Goal: Transaction & Acquisition: Purchase product/service

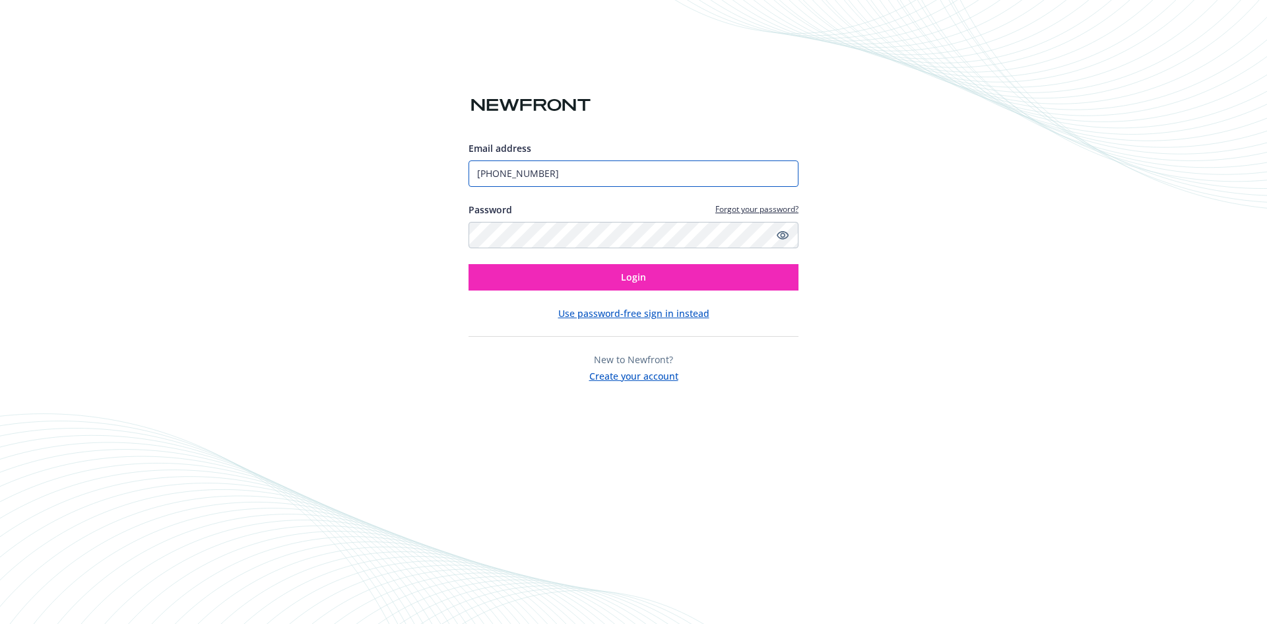
drag, startPoint x: 558, startPoint y: 180, endPoint x: 566, endPoint y: 179, distance: 8.0
click at [558, 180] on input "[PHONE_NUMBER]" at bounding box center [634, 173] width 330 height 26
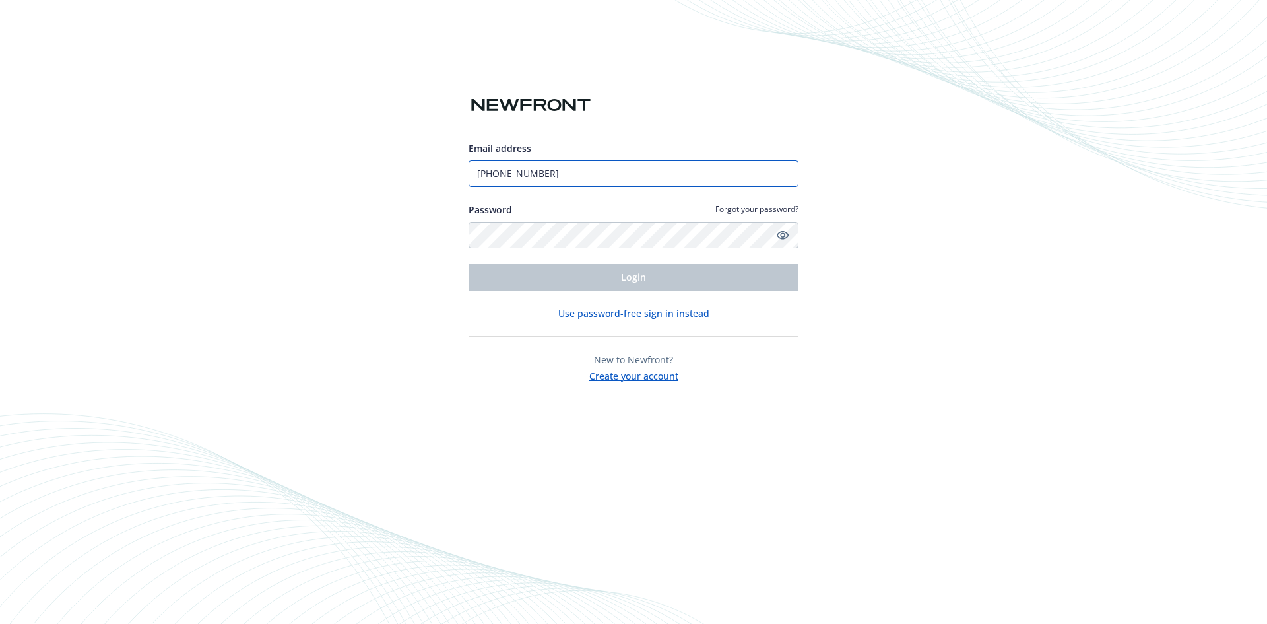
type input "[PERSON_NAME][EMAIL_ADDRESS][DOMAIN_NAME]"
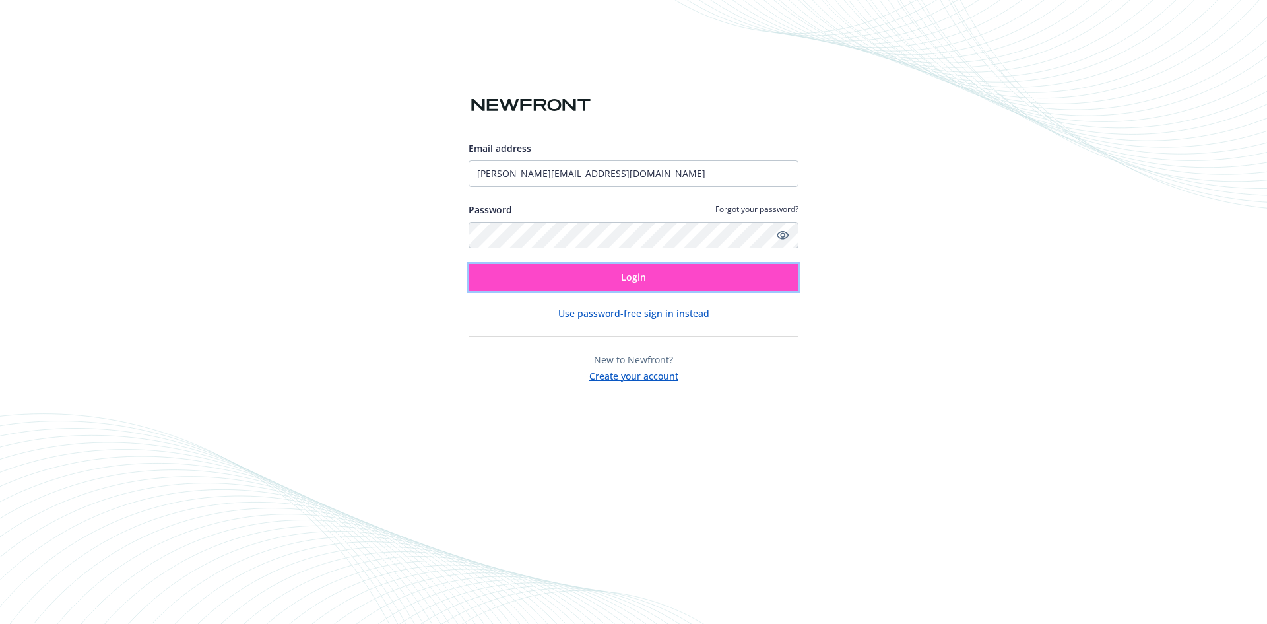
click at [618, 265] on button "Login" at bounding box center [634, 277] width 330 height 26
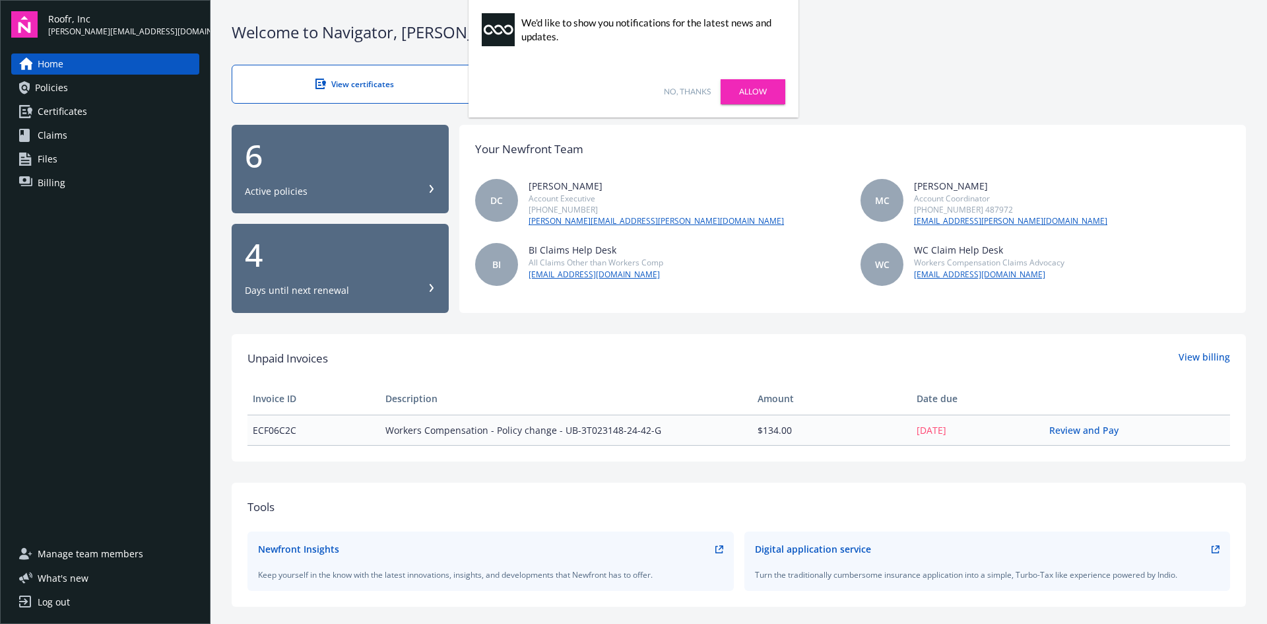
click at [569, 420] on td "Workers Compensation - Policy change - UB-3T023148-24-42-G" at bounding box center [566, 429] width 372 height 30
click at [571, 424] on span "Workers Compensation - Policy change - UB-3T023148-24-42-G" at bounding box center [565, 430] width 361 height 14
click at [1082, 431] on link "Review and Pay" at bounding box center [1089, 430] width 80 height 13
click at [692, 90] on link "No, thanks" at bounding box center [687, 92] width 47 height 12
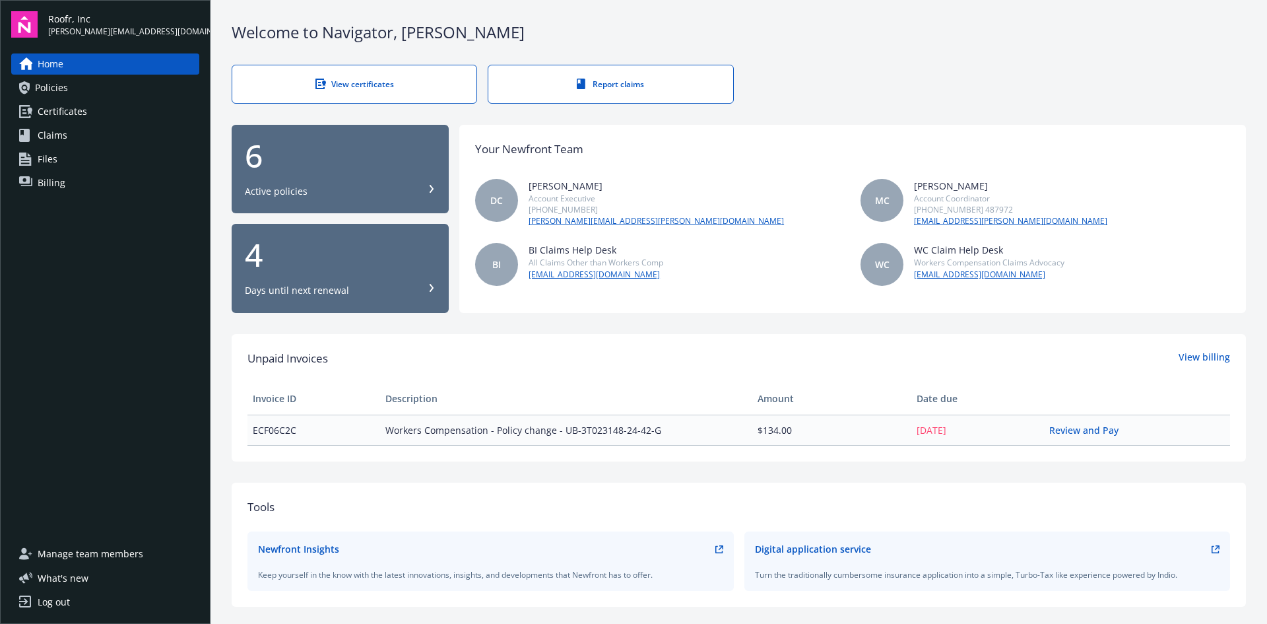
click at [51, 187] on span "Billing" at bounding box center [52, 182] width 28 height 21
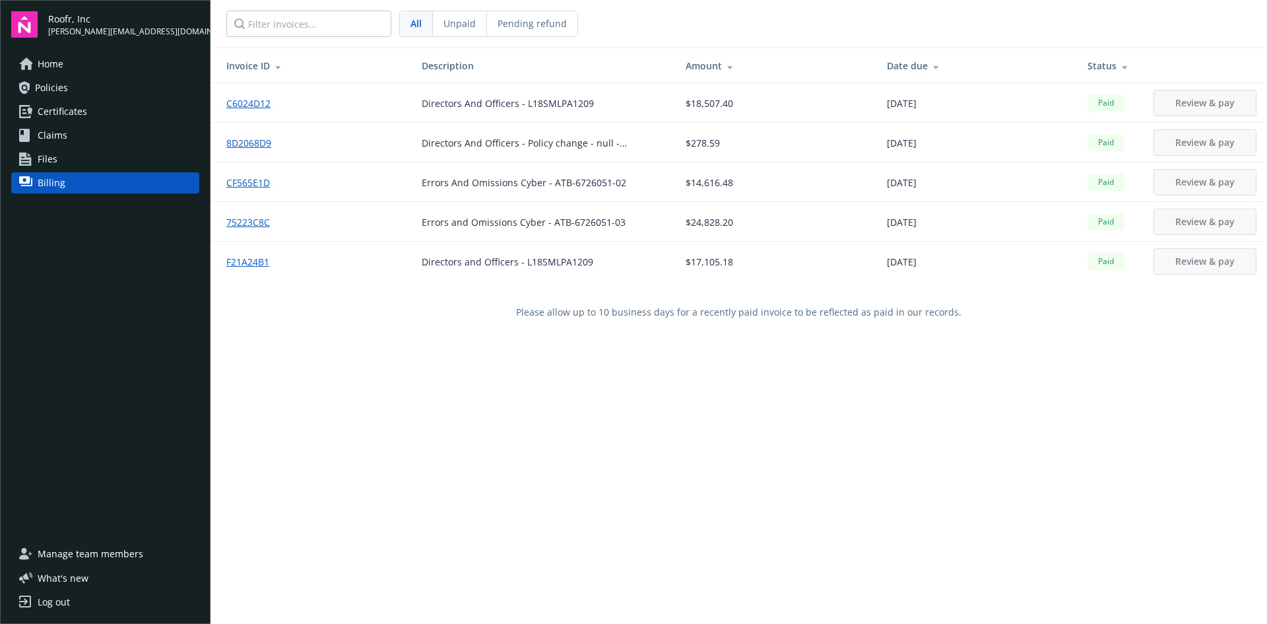
click at [877, 536] on div "Invoice ID Description Amount Date due Status C6024D12 Directors And Officers -…" at bounding box center [739, 360] width 1057 height 624
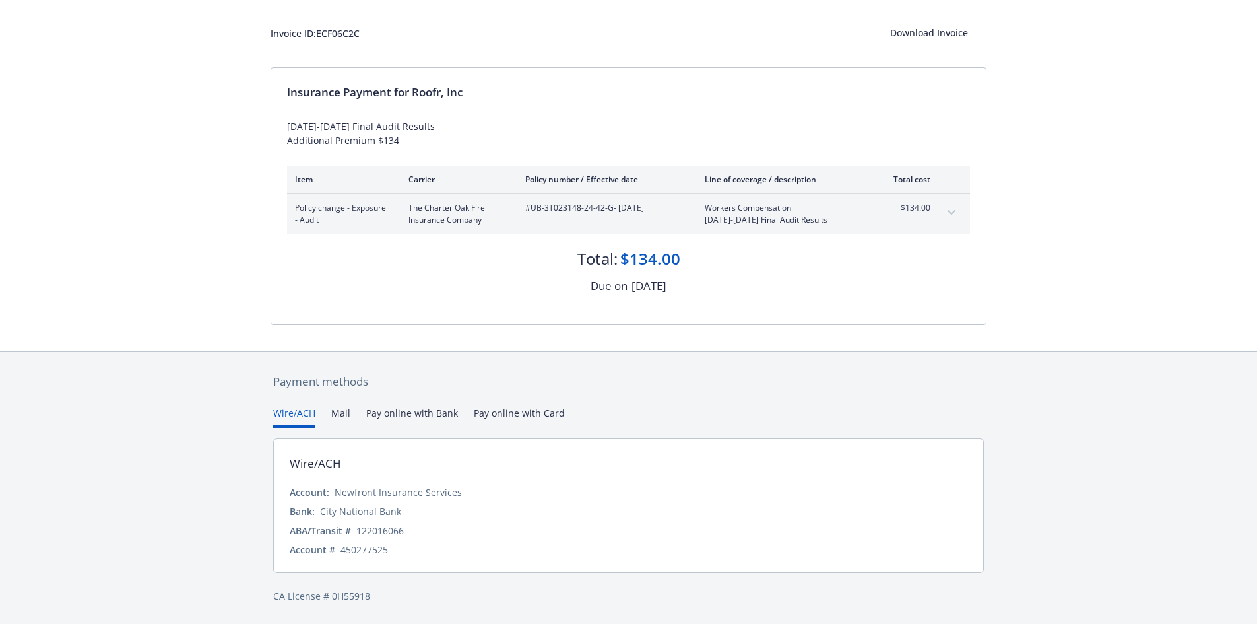
scroll to position [4, 0]
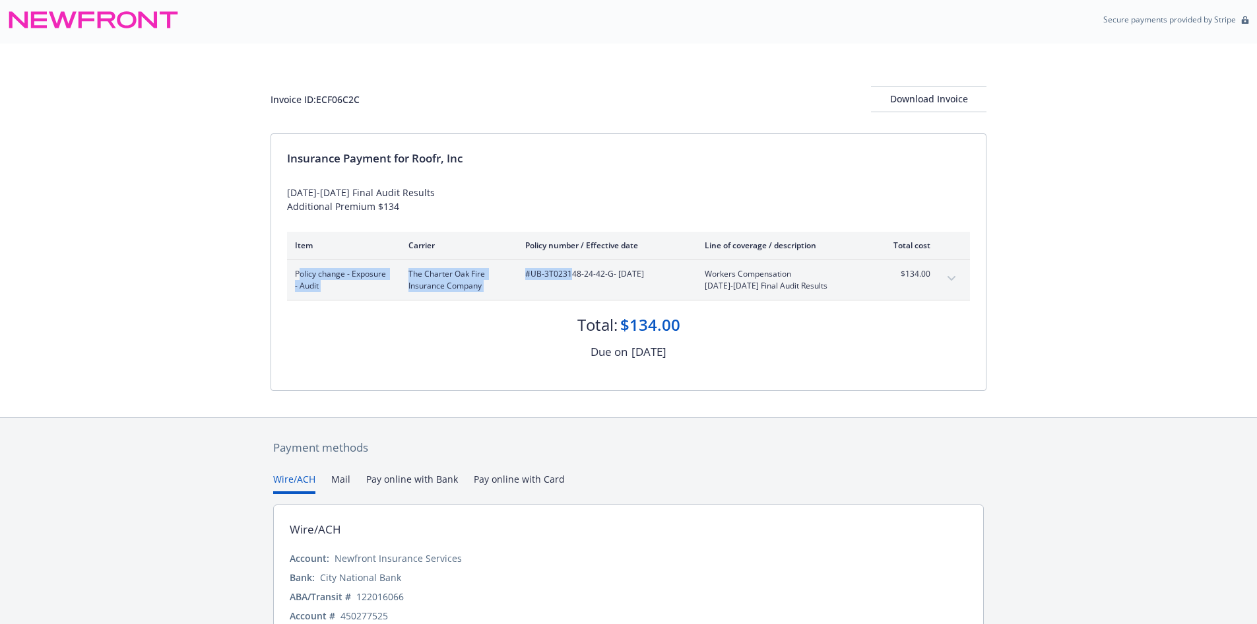
drag, startPoint x: 300, startPoint y: 274, endPoint x: 781, endPoint y: 290, distance: 481.4
click at [570, 295] on div "Policy change - Exposure - Audit The Charter Oak Fire Insurance Company #UB-3T0…" at bounding box center [628, 280] width 683 height 40
click at [954, 276] on icon "expand content" at bounding box center [952, 278] width 8 height 5
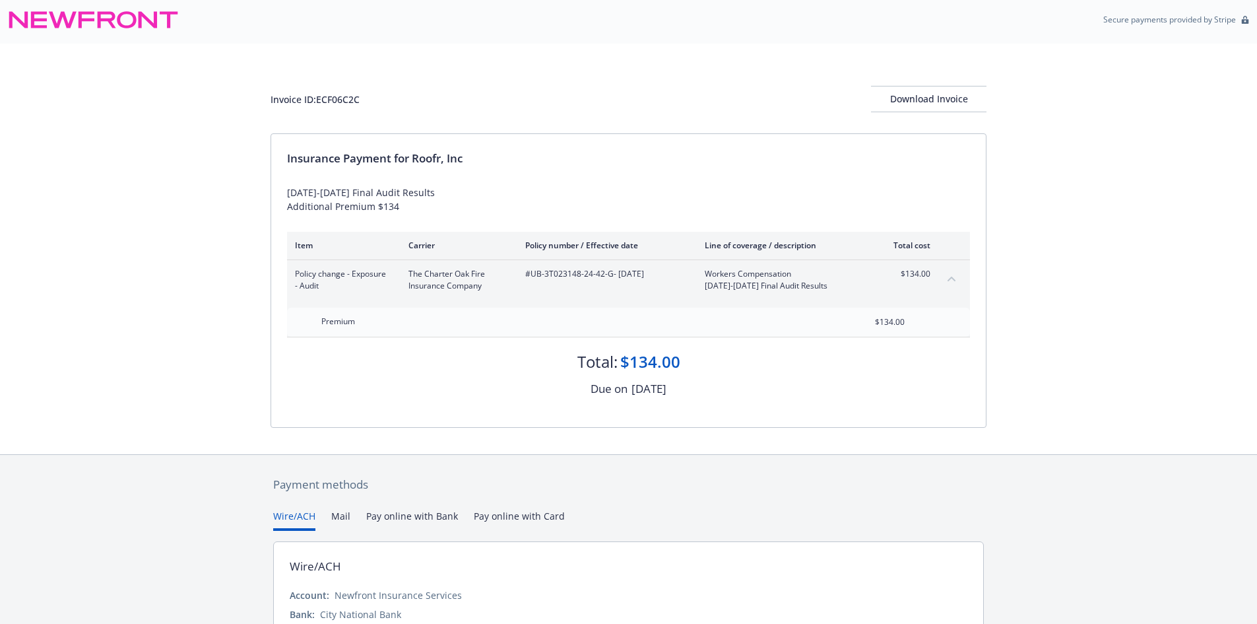
click at [1048, 301] on div "Invoice ID: ECF06C2C Download Invoice Insurance Payment for Roofr, Inc 2024-202…" at bounding box center [628, 249] width 1257 height 410
